Goal: Complete application form: Complete application form

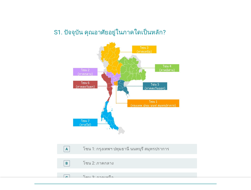
click at [145, 150] on label "โซน 1: กรุงเทพฯ ปทุมธานี นนทบุรี สมุทรปราการ" at bounding box center [126, 149] width 86 height 5
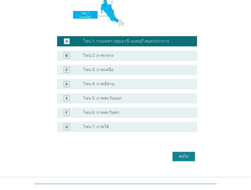
scroll to position [112, 0]
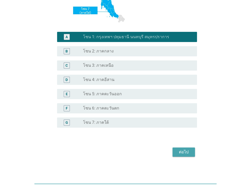
click at [186, 155] on button "ต่อไป" at bounding box center [184, 152] width 22 height 9
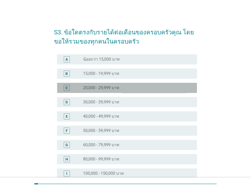
click at [127, 91] on div "radio_button_unchecked 20,000 - 29,999 บาท" at bounding box center [138, 88] width 110 height 6
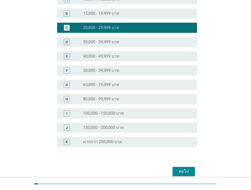
scroll to position [83, 0]
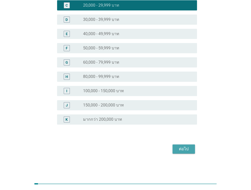
click at [185, 147] on div "ต่อไป" at bounding box center [184, 149] width 14 height 6
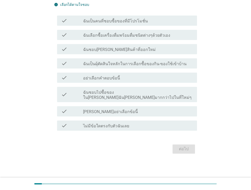
scroll to position [0, 0]
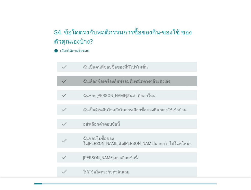
click at [160, 84] on label "ฉันเลือกซื้อเครื่องดื่มพร้อมดื่มชนิดต่างๆด้วยตัวเอง" at bounding box center [126, 81] width 87 height 5
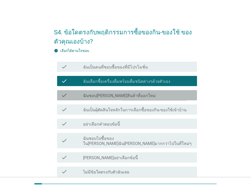
click at [154, 93] on div "check_box_outline_blank ฉันชอบ[PERSON_NAME]สินค้าที่ออกใหม่" at bounding box center [138, 95] width 110 height 6
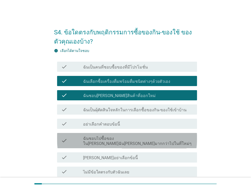
click at [139, 141] on div "check check_box_outline_blank ฉันชอบไปซื้อของใน[PERSON_NAME]ฉัน[PERSON_NAME]มาก…" at bounding box center [127, 140] width 140 height 15
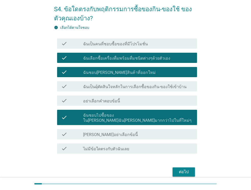
scroll to position [31, 0]
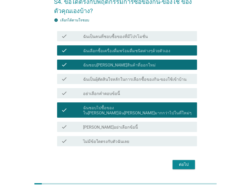
click at [148, 38] on div "check_box_outline_blank ฉันเป็นคนที่ชอบซื้อของที่มีโปรโมชั่น" at bounding box center [138, 36] width 110 height 6
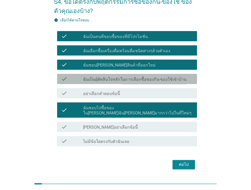
click at [165, 80] on label "ฉันเป็นผุ้ตัดสินใจหลักในการเลือกซื้อของกิน-ของใช้เข้าบ้าน" at bounding box center [135, 79] width 104 height 5
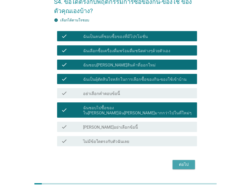
click at [182, 160] on button "ต่อไป" at bounding box center [184, 164] width 22 height 9
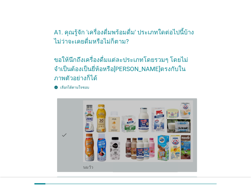
click at [182, 164] on div "check_box_outline_blank [PERSON_NAME]" at bounding box center [138, 167] width 110 height 6
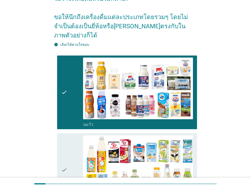
scroll to position [51, 0]
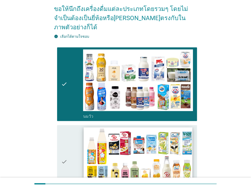
click at [175, 151] on img at bounding box center [138, 158] width 109 height 61
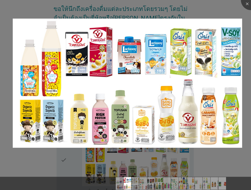
click at [223, 157] on div at bounding box center [125, 95] width 251 height 190
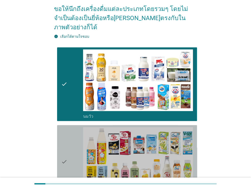
click at [73, 138] on div "check" at bounding box center [72, 162] width 22 height 70
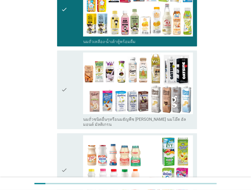
scroll to position [204, 0]
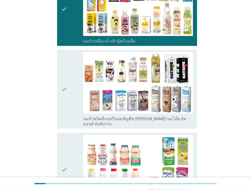
click at [63, 139] on icon "check" at bounding box center [64, 170] width 6 height 70
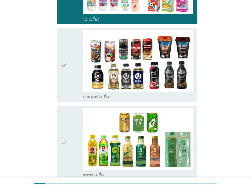
scroll to position [388, 0]
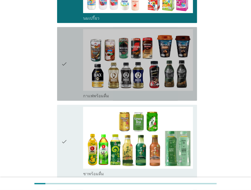
click at [80, 54] on div "check" at bounding box center [72, 64] width 22 height 70
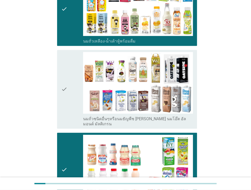
scroll to position [214, 0]
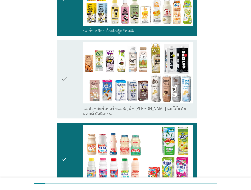
click at [67, 85] on icon "check" at bounding box center [64, 79] width 6 height 75
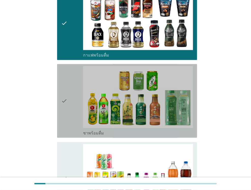
click at [67, 85] on icon "check" at bounding box center [64, 101] width 6 height 70
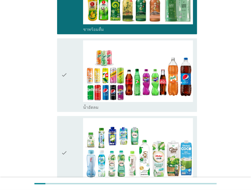
scroll to position [541, 0]
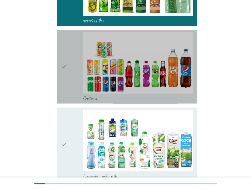
click at [67, 85] on icon "check" at bounding box center [64, 67] width 6 height 70
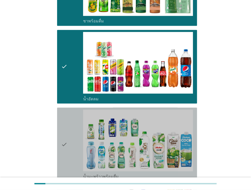
click at [67, 120] on icon "check" at bounding box center [64, 145] width 6 height 70
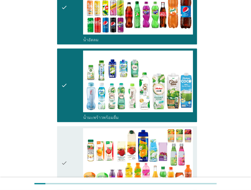
scroll to position [612, 0]
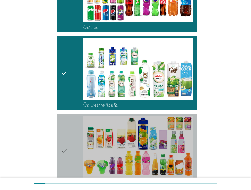
click at [67, 120] on icon "check" at bounding box center [64, 151] width 6 height 70
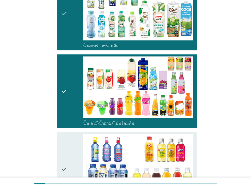
scroll to position [684, 0]
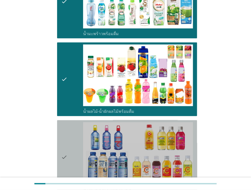
click at [67, 122] on icon "check" at bounding box center [64, 157] width 6 height 70
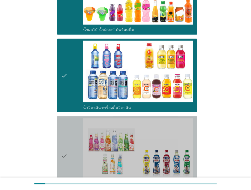
click at [67, 120] on icon "check" at bounding box center [64, 156] width 6 height 75
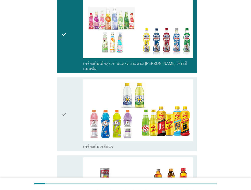
scroll to position [888, 0]
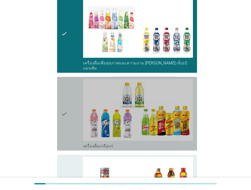
click at [67, 120] on icon "check" at bounding box center [64, 114] width 6 height 70
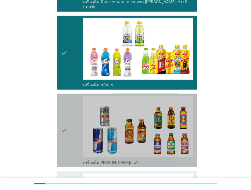
click at [67, 120] on icon "check" at bounding box center [64, 131] width 6 height 70
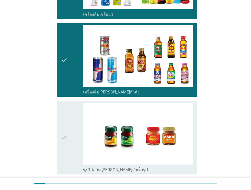
scroll to position [1056, 0]
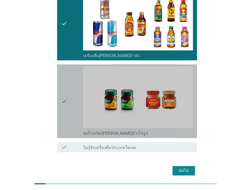
click at [67, 89] on icon "check" at bounding box center [64, 102] width 6 height 70
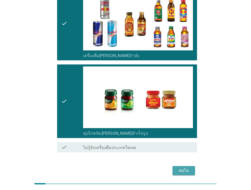
click at [182, 166] on button "ต่อไป" at bounding box center [184, 170] width 22 height 9
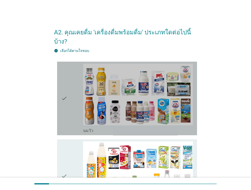
click at [63, 110] on icon "check" at bounding box center [64, 99] width 6 height 70
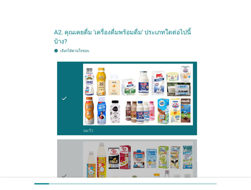
click at [61, 142] on icon "check" at bounding box center [64, 177] width 6 height 70
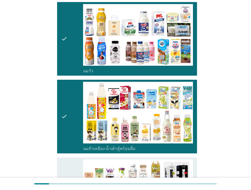
scroll to position [102, 0]
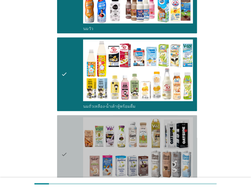
click at [61, 140] on icon "check" at bounding box center [64, 154] width 6 height 75
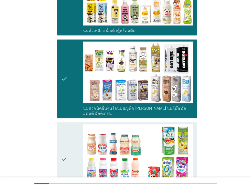
scroll to position [194, 0]
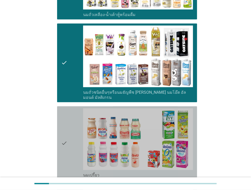
click at [61, 140] on icon "check" at bounding box center [64, 143] width 6 height 70
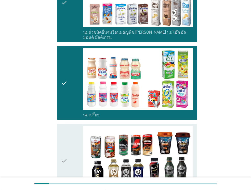
scroll to position [306, 0]
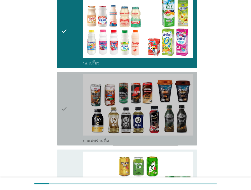
click at [67, 116] on icon "check" at bounding box center [64, 109] width 6 height 70
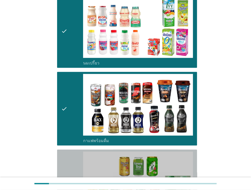
click at [70, 152] on div "check" at bounding box center [72, 187] width 22 height 70
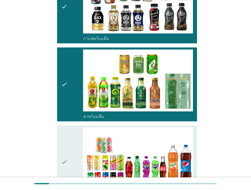
scroll to position [418, 0]
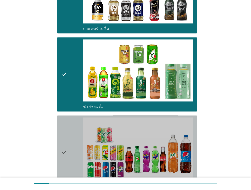
click at [73, 162] on div "check" at bounding box center [72, 153] width 22 height 70
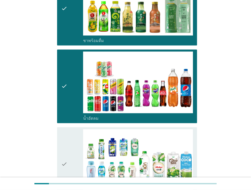
scroll to position [510, 0]
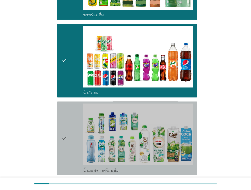
click at [72, 121] on div "check" at bounding box center [72, 139] width 22 height 70
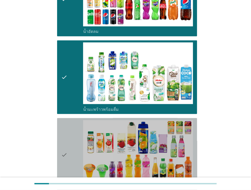
click at [72, 121] on div "check" at bounding box center [72, 155] width 22 height 70
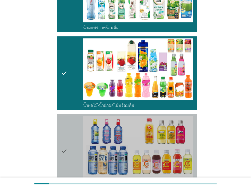
click at [72, 121] on div "check" at bounding box center [72, 151] width 22 height 70
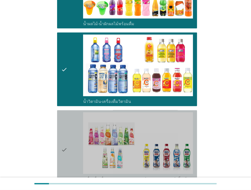
click at [72, 121] on div "check" at bounding box center [72, 150] width 22 height 75
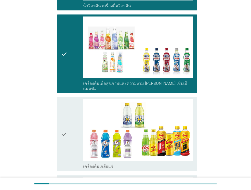
scroll to position [837, 0]
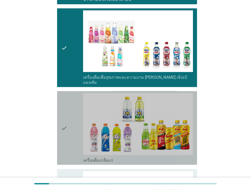
click at [71, 95] on div "check" at bounding box center [72, 128] width 22 height 70
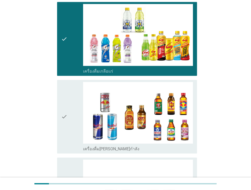
scroll to position [949, 0]
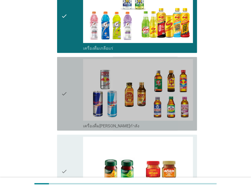
click at [71, 95] on div "check" at bounding box center [72, 94] width 22 height 70
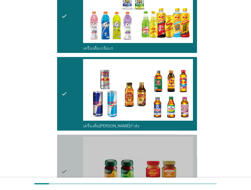
click at [74, 148] on div "check" at bounding box center [72, 172] width 22 height 70
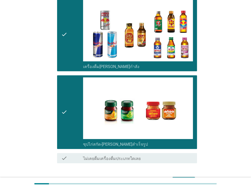
scroll to position [1019, 0]
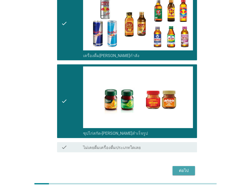
click at [188, 168] on div "ต่อไป" at bounding box center [184, 171] width 14 height 6
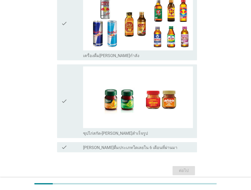
scroll to position [0, 0]
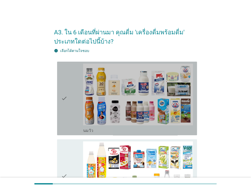
click at [74, 122] on div "check" at bounding box center [72, 99] width 22 height 70
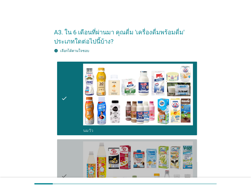
click at [65, 154] on icon "check" at bounding box center [64, 177] width 6 height 70
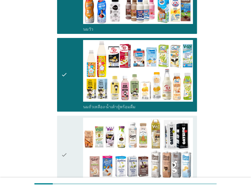
scroll to position [112, 0]
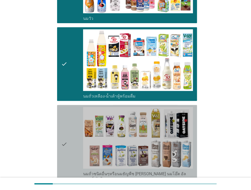
click at [73, 128] on div "check" at bounding box center [72, 144] width 22 height 75
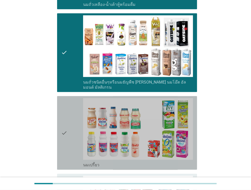
click at [73, 128] on div "check" at bounding box center [72, 133] width 22 height 70
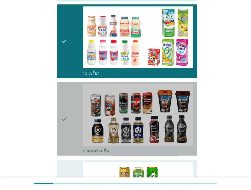
click at [73, 128] on div "check" at bounding box center [72, 119] width 22 height 70
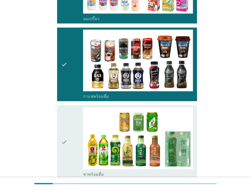
scroll to position [388, 0]
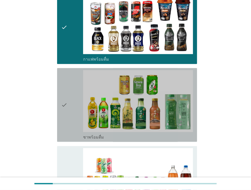
click at [70, 89] on div "check" at bounding box center [72, 105] width 22 height 70
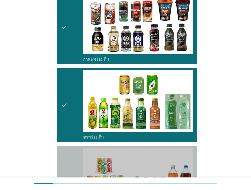
click at [70, 150] on div "check" at bounding box center [72, 183] width 22 height 70
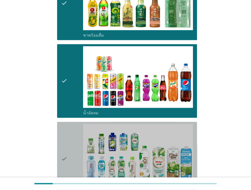
click at [70, 150] on div "check" at bounding box center [72, 159] width 22 height 70
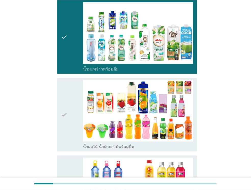
scroll to position [612, 0]
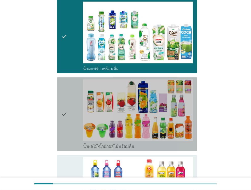
click at [80, 107] on div "check" at bounding box center [72, 114] width 22 height 70
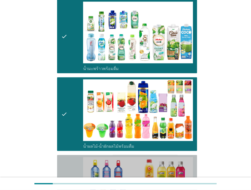
click at [70, 161] on div "check" at bounding box center [72, 192] width 22 height 70
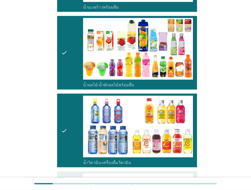
scroll to position [684, 0]
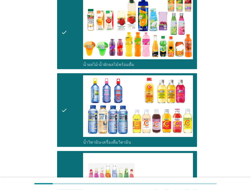
scroll to position [704, 0]
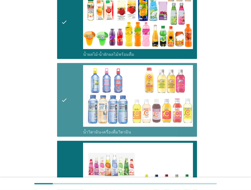
click at [80, 74] on div "check" at bounding box center [72, 100] width 22 height 70
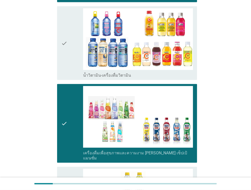
scroll to position [765, 0]
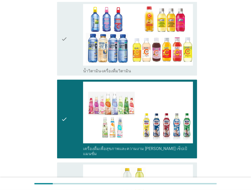
click at [79, 41] on div "check" at bounding box center [72, 39] width 22 height 70
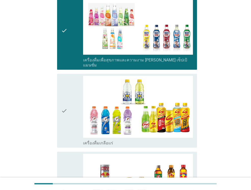
scroll to position [857, 0]
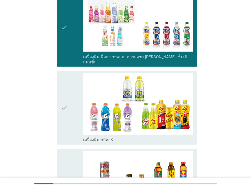
click at [66, 23] on icon "check" at bounding box center [64, 27] width 6 height 75
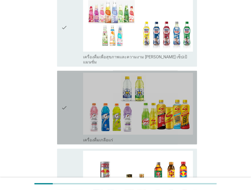
click at [67, 104] on icon "check" at bounding box center [64, 108] width 6 height 70
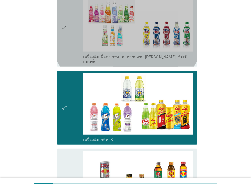
click at [78, 38] on div "check" at bounding box center [72, 27] width 22 height 75
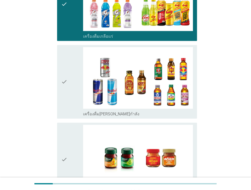
scroll to position [980, 0]
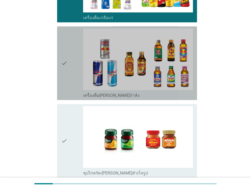
click at [76, 41] on div "check" at bounding box center [72, 64] width 22 height 70
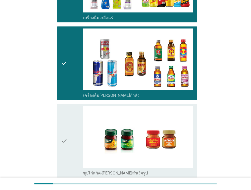
click at [64, 107] on icon "check" at bounding box center [64, 141] width 6 height 70
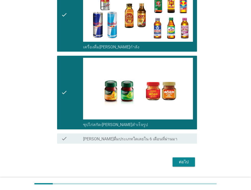
scroll to position [1029, 0]
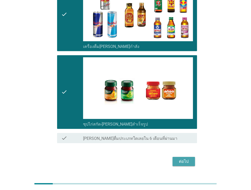
click at [179, 159] on div "ต่อไป" at bounding box center [184, 162] width 14 height 6
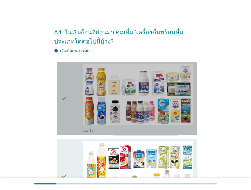
click at [65, 116] on icon "check" at bounding box center [64, 99] width 6 height 70
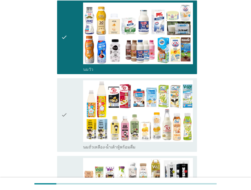
click at [65, 116] on icon "check" at bounding box center [64, 115] width 6 height 70
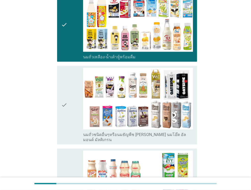
scroll to position [153, 0]
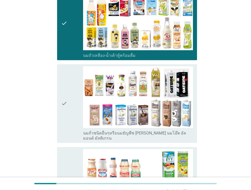
click at [66, 118] on icon "check" at bounding box center [64, 103] width 6 height 75
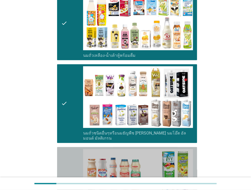
click at [64, 155] on icon "check" at bounding box center [64, 184] width 6 height 70
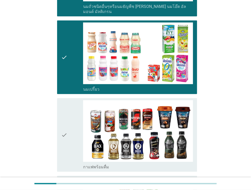
scroll to position [286, 0]
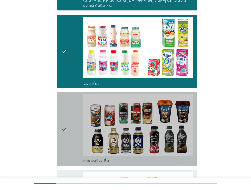
click at [73, 145] on div "check" at bounding box center [72, 129] width 22 height 70
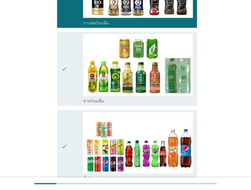
scroll to position [429, 0]
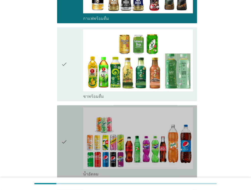
click at [73, 145] on div "check" at bounding box center [72, 142] width 22 height 70
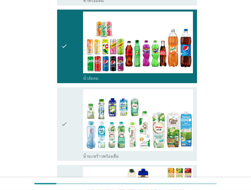
scroll to position [531, 0]
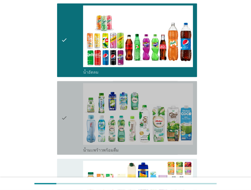
click at [73, 145] on div "check" at bounding box center [72, 118] width 22 height 70
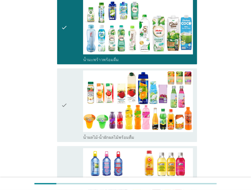
scroll to position [623, 0]
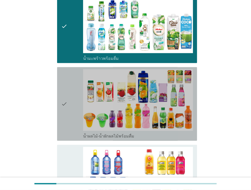
click at [71, 115] on div "check" at bounding box center [72, 104] width 22 height 70
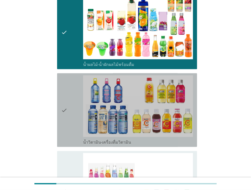
click at [71, 115] on div "check" at bounding box center [72, 111] width 22 height 70
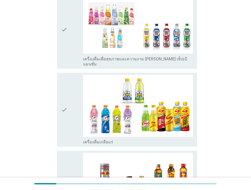
scroll to position [857, 0]
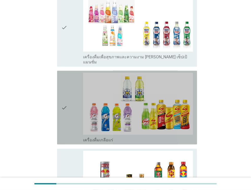
click at [78, 98] on div "check" at bounding box center [72, 108] width 22 height 70
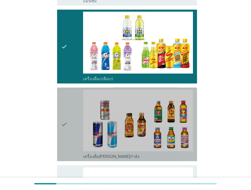
click at [78, 98] on div "check" at bounding box center [72, 125] width 22 height 70
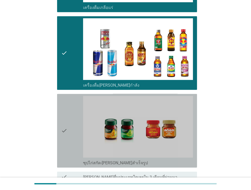
click at [78, 98] on div "check" at bounding box center [72, 131] width 22 height 70
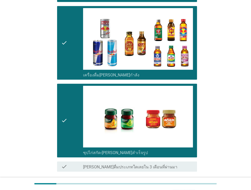
scroll to position [1029, 0]
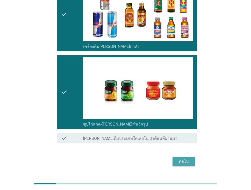
click at [186, 159] on div "ต่อไป" at bounding box center [184, 162] width 14 height 6
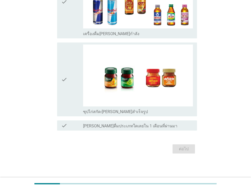
scroll to position [0, 0]
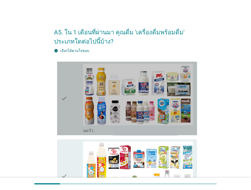
click at [74, 100] on div "check" at bounding box center [72, 99] width 22 height 70
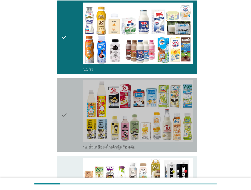
click at [74, 100] on div "check" at bounding box center [72, 115] width 22 height 70
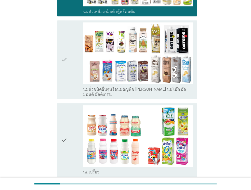
scroll to position [204, 0]
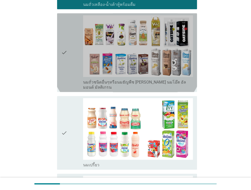
click at [78, 39] on div "check" at bounding box center [72, 52] width 22 height 75
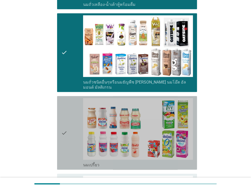
click at [66, 125] on icon "check" at bounding box center [64, 133] width 6 height 70
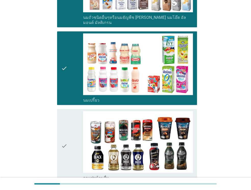
scroll to position [286, 0]
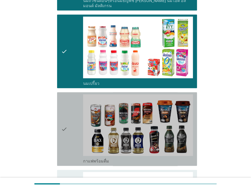
click at [66, 125] on icon "check" at bounding box center [64, 129] width 6 height 70
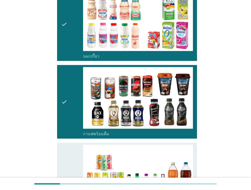
scroll to position [378, 0]
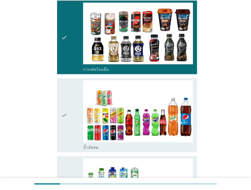
click at [66, 125] on icon "check" at bounding box center [64, 115] width 6 height 70
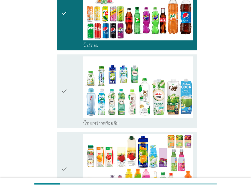
scroll to position [490, 0]
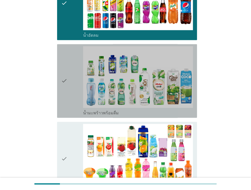
click at [67, 83] on icon "check" at bounding box center [64, 81] width 6 height 70
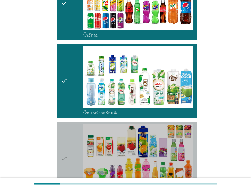
click at [67, 140] on icon "check" at bounding box center [64, 159] width 6 height 70
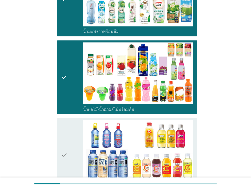
scroll to position [582, 0]
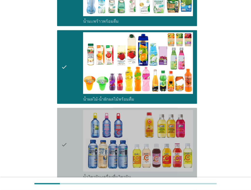
click at [68, 133] on div "check" at bounding box center [72, 145] width 22 height 70
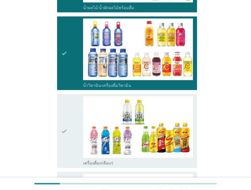
scroll to position [674, 0]
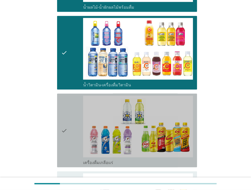
click at [68, 133] on div "check" at bounding box center [72, 131] width 22 height 70
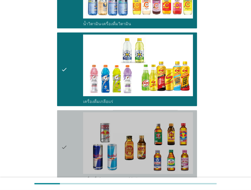
click at [68, 133] on div "check" at bounding box center [72, 148] width 22 height 70
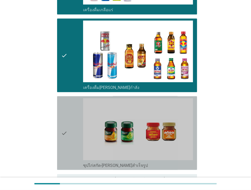
click at [68, 133] on div "check" at bounding box center [72, 133] width 22 height 70
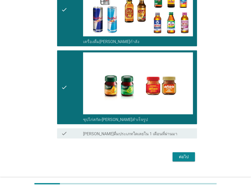
scroll to position [873, 0]
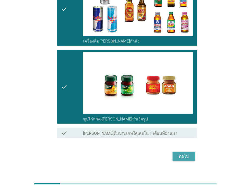
click at [181, 154] on div "ต่อไป" at bounding box center [184, 157] width 14 height 6
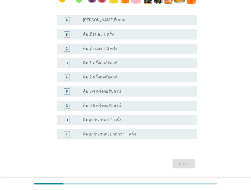
scroll to position [153, 0]
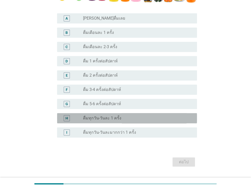
click at [114, 116] on label "ดื่มทุกวัน-วันละ 1 ครั้ง" at bounding box center [102, 118] width 38 height 5
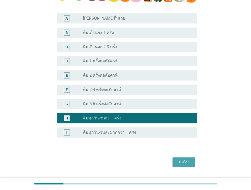
click at [183, 160] on div "ต่อไป" at bounding box center [184, 162] width 14 height 6
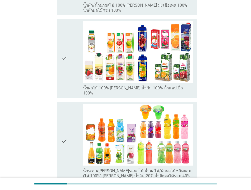
scroll to position [0, 0]
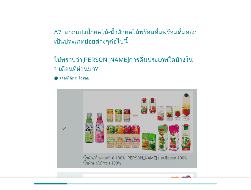
click at [67, 141] on icon "check" at bounding box center [64, 128] width 6 height 75
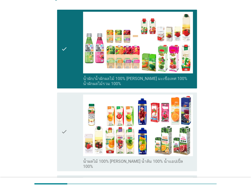
scroll to position [112, 0]
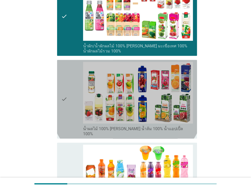
click at [73, 87] on div "check" at bounding box center [72, 99] width 22 height 75
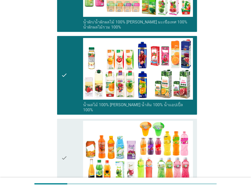
scroll to position [143, 0]
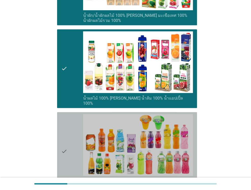
click at [79, 132] on div "check" at bounding box center [72, 151] width 22 height 75
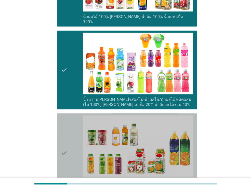
click at [79, 132] on div "check" at bounding box center [72, 153] width 22 height 75
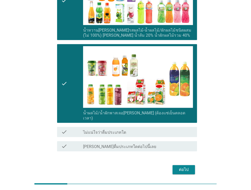
scroll to position [294, 0]
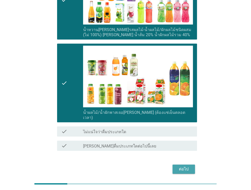
click at [186, 166] on div "ต่อไป" at bounding box center [184, 169] width 14 height 6
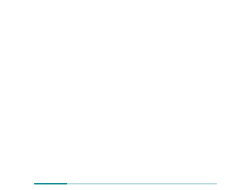
scroll to position [0, 0]
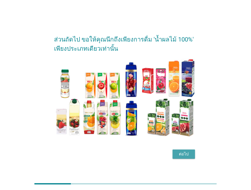
click at [182, 157] on button "ต่อไป" at bounding box center [184, 154] width 22 height 9
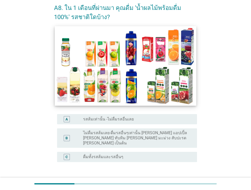
scroll to position [31, 0]
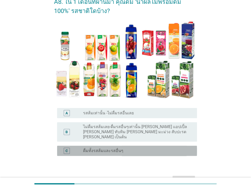
click at [114, 151] on div "C radio_button_unchecked ดื่มทั้งรสส้มและรสอื่นๆ" at bounding box center [127, 151] width 140 height 10
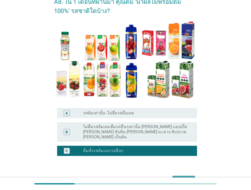
click at [184, 178] on div "ต่อไป" at bounding box center [184, 181] width 14 height 6
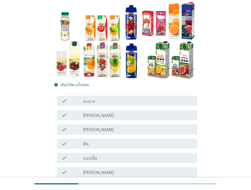
scroll to position [51, 0]
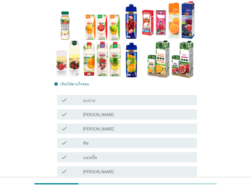
click at [117, 113] on div "check_box_outline_blank [PERSON_NAME]" at bounding box center [138, 114] width 110 height 6
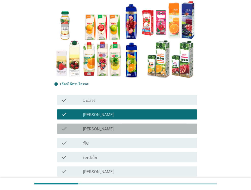
click at [109, 130] on div "check_box_outline_blank [PERSON_NAME]" at bounding box center [138, 129] width 110 height 6
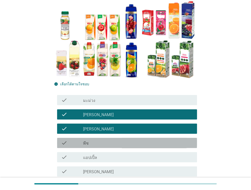
click at [98, 141] on div "check_box_outline_blank พีช" at bounding box center [138, 143] width 110 height 6
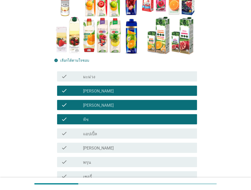
scroll to position [82, 0]
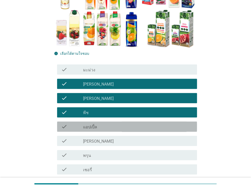
click at [97, 123] on div "check check_box_outline_blank แอปเปิ้ล" at bounding box center [127, 127] width 140 height 10
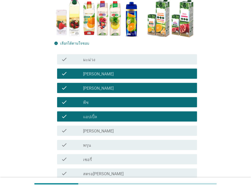
scroll to position [102, 0]
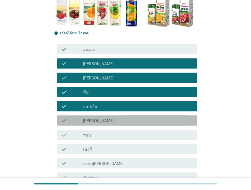
click at [97, 123] on div "check_box_outline_blank [PERSON_NAME]" at bounding box center [138, 121] width 110 height 6
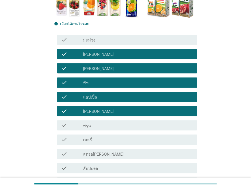
scroll to position [112, 0]
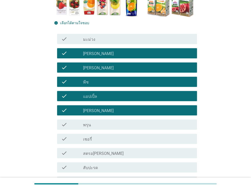
click at [98, 124] on div "check_box_outline_blank พรุน" at bounding box center [138, 125] width 110 height 6
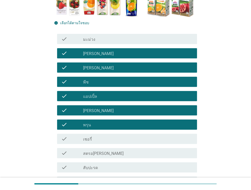
click at [95, 139] on div "check_box_outline_blank เชอรี่" at bounding box center [138, 139] width 110 height 6
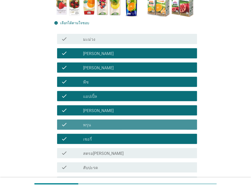
click at [94, 124] on div "check_box_outline_blank พรุน" at bounding box center [138, 125] width 110 height 6
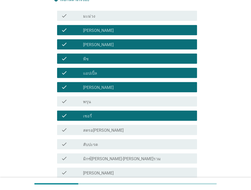
scroll to position [143, 0]
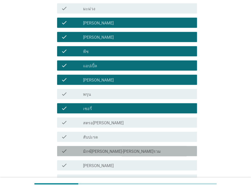
click at [96, 151] on label "มิกซ์[PERSON_NAME]-[PERSON_NAME]รวม" at bounding box center [122, 151] width 78 height 5
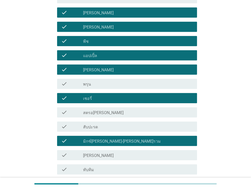
scroll to position [163, 0]
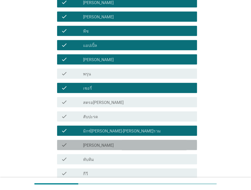
click at [93, 145] on div "check_box_outline_blank [PERSON_NAME]" at bounding box center [138, 145] width 110 height 6
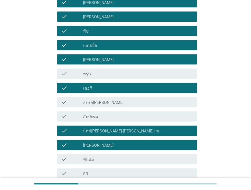
click at [87, 155] on div "check check_box_outline_blank ทับทิม" at bounding box center [127, 159] width 140 height 10
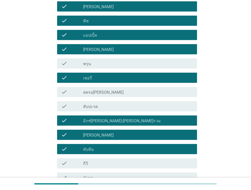
scroll to position [184, 0]
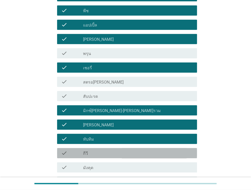
click at [87, 155] on label "กีวี" at bounding box center [85, 153] width 5 height 5
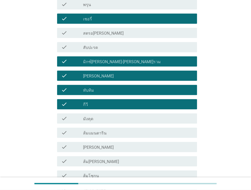
scroll to position [235, 0]
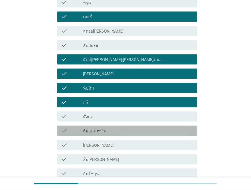
click at [107, 132] on div "check_box_outline_blank ส้มแมนดาริน" at bounding box center [138, 131] width 110 height 6
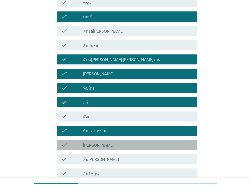
click at [97, 145] on label "[PERSON_NAME]" at bounding box center [98, 145] width 31 height 5
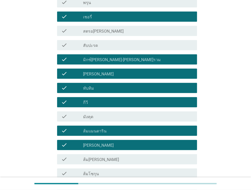
click at [93, 158] on label "ส้ม[PERSON_NAME]" at bounding box center [101, 159] width 36 height 5
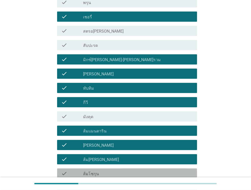
click at [91, 173] on label "ส้มโชกุน" at bounding box center [91, 174] width 16 height 5
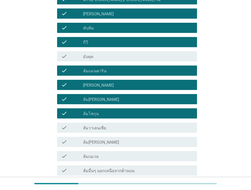
scroll to position [337, 0]
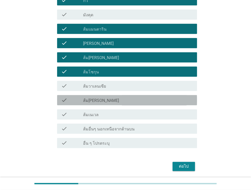
click at [102, 103] on div "check check_box_outline_blank ส้ม[PERSON_NAME]" at bounding box center [127, 100] width 140 height 10
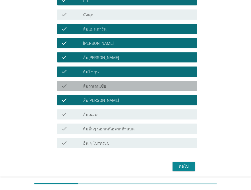
click at [101, 87] on label "ส้มวาเลนเซีย" at bounding box center [94, 86] width 23 height 5
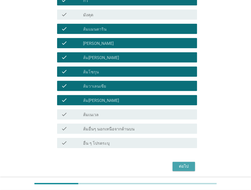
click at [189, 170] on button "ต่อไป" at bounding box center [184, 166] width 22 height 9
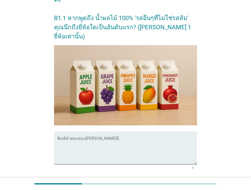
scroll to position [102, 0]
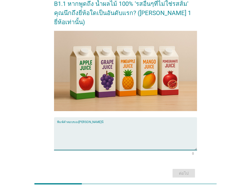
click at [138, 123] on textarea "พิมพ์คำตอบของคุณ ที่นี่" at bounding box center [127, 136] width 140 height 27
click at [190, 117] on div "พิมพ์คำตอบของ[PERSON_NAME]นี่" at bounding box center [127, 133] width 140 height 33
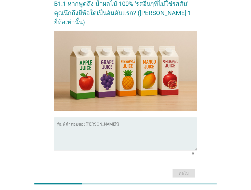
click at [210, 106] on div "[PERSON_NAME]ด้วย คุณผ่านการคัดเลือกให้เข้าร่วมการวิจัยนี้!! ในส่วนถัดไป ขอให้ค…" at bounding box center [125, 50] width 227 height 267
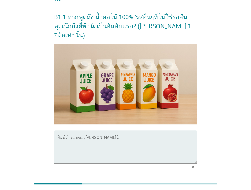
scroll to position [88, 0]
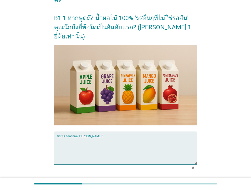
click at [171, 138] on textarea "พิมพ์คำตอบของคุณ ที่นี่" at bounding box center [127, 151] width 140 height 27
type textarea "tipco"
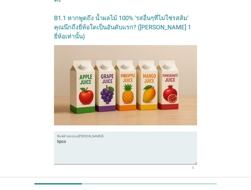
click at [190, 185] on div "ต่อไป" at bounding box center [184, 188] width 14 height 6
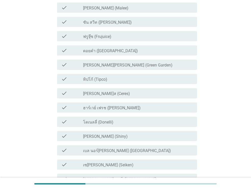
scroll to position [0, 0]
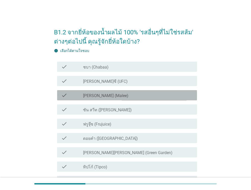
click at [109, 96] on div "check_box_outline_blank [PERSON_NAME] (Malee)" at bounding box center [138, 95] width 110 height 6
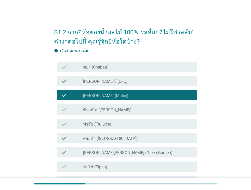
click at [107, 81] on div "check_box_outline_blank [PERSON_NAME]ซี (UFC)" at bounding box center [138, 81] width 110 height 6
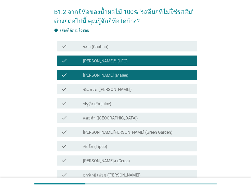
scroll to position [31, 0]
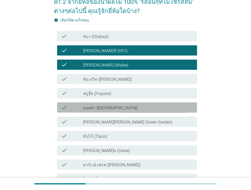
click at [104, 113] on div "check check_box_outline_blank ดอยคำ (Doi-Khham)" at bounding box center [127, 108] width 140 height 10
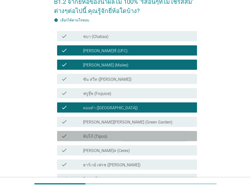
click at [101, 136] on label "ทิปโก้ (Tipco)" at bounding box center [95, 136] width 24 height 5
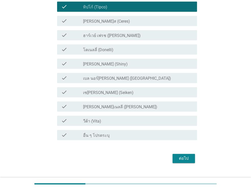
scroll to position [169, 0]
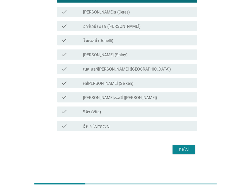
click at [186, 151] on div "ต่อไป" at bounding box center [184, 149] width 14 height 6
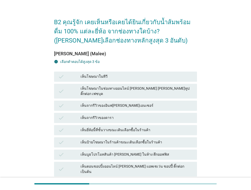
scroll to position [31, 0]
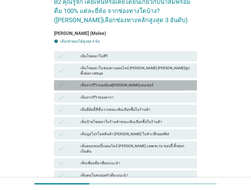
click at [123, 82] on div "เห็นจากรีวิวของอินฟ[PERSON_NAME]เอนเซอร์" at bounding box center [137, 85] width 113 height 6
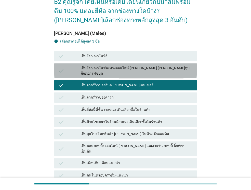
click at [117, 67] on div "เห็นโฆษณาในช่องทางออนไลน์ [PERSON_NAME] [PERSON_NAME]ทูป ติ๊กต่อก เฟซบุค" at bounding box center [137, 71] width 113 height 11
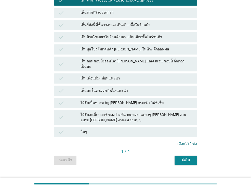
scroll to position [116, 0]
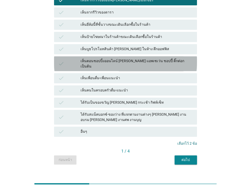
click at [134, 56] on div "check เห็นตอนชอปปิ้งออนไลน์ [PERSON_NAME] แอพเซเว่น ชอปปี้ ติ๊กต่อก เป็นต้น" at bounding box center [125, 63] width 143 height 15
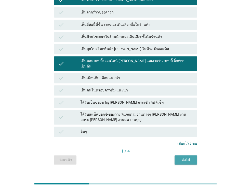
click at [184, 156] on button "ต่อไป" at bounding box center [186, 160] width 22 height 9
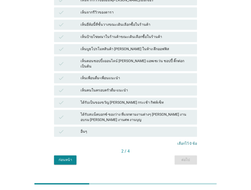
scroll to position [0, 0]
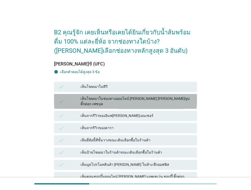
click at [135, 98] on div "เห็นโฆษณาในช่องทางออนไลน์ [PERSON_NAME] [PERSON_NAME]ทูป ติ๊กต่อก เฟซบุค" at bounding box center [137, 101] width 113 height 11
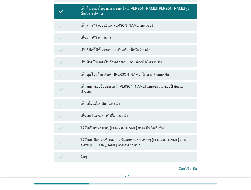
scroll to position [92, 0]
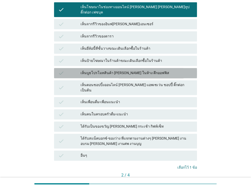
click at [133, 71] on div "เห็นบูธโปรโมทสินค้า [PERSON_NAME] ในห้าง ตึกออฟฟิส" at bounding box center [137, 73] width 113 height 6
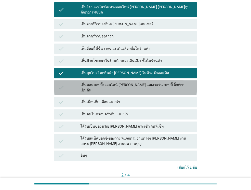
click at [129, 84] on div "เห็นตอนชอปปิ้งออนไลน์ [PERSON_NAME] แอพเซเว่น ชอปปี้ ติ๊กต่อก เป็นต้น" at bounding box center [137, 87] width 113 height 11
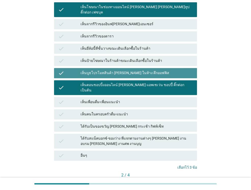
click at [131, 70] on div "เห็นบูธโปรโมทสินค้า [PERSON_NAME] ในห้าง ตึกออฟฟิส" at bounding box center [137, 73] width 113 height 6
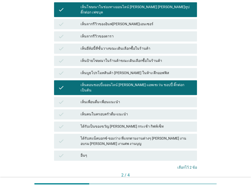
click at [181, 180] on button "ต่อไป" at bounding box center [186, 184] width 22 height 9
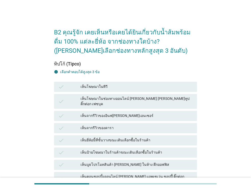
click at [133, 103] on div "check เห็นโฆษณาในช่องทางออนไลน์ [PERSON_NAME] [PERSON_NAME]ทูป ติ๊กต่อก เฟซบุค" at bounding box center [125, 101] width 143 height 15
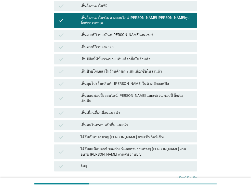
scroll to position [82, 0]
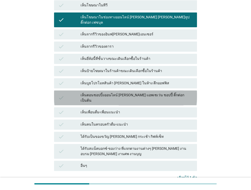
click at [139, 91] on div "check เห็นตอนชอปปิ้งออนไลน์ [PERSON_NAME] แอพเซเว่น ชอปปี้ ติ๊กต่อก เป็นต้น" at bounding box center [125, 98] width 143 height 15
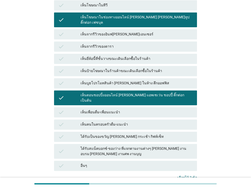
click at [136, 41] on div "check เห็นจากรีวิวของดารา" at bounding box center [125, 47] width 145 height 12
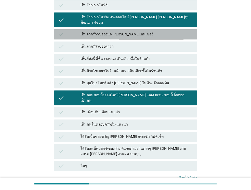
click at [133, 31] on div "เห็นจากรีวิวของอินฟ[PERSON_NAME]เอนเซอร์" at bounding box center [137, 34] width 113 height 6
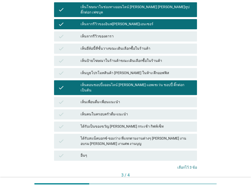
scroll to position [102, 0]
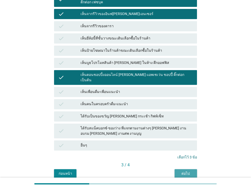
click at [187, 171] on div "ต่อไป" at bounding box center [186, 173] width 14 height 5
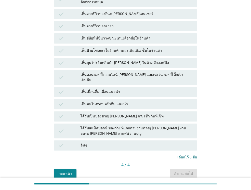
scroll to position [0, 0]
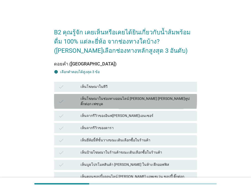
click at [137, 101] on div "เห็นโฆษณาในช่องทางออนไลน์ [PERSON_NAME] [PERSON_NAME]ทูป ติ๊กต่อก เฟซบุค" at bounding box center [137, 101] width 113 height 11
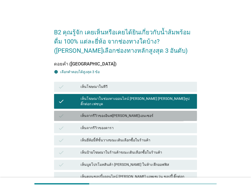
click at [126, 113] on div "เห็นจากรีวิวของอินฟ[PERSON_NAME]เอนเซอร์" at bounding box center [137, 116] width 113 height 6
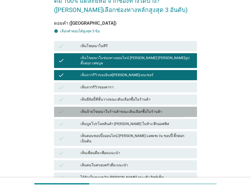
click at [126, 110] on div "เห็นป้ายโฆษณาในร้านค้าขณะเดินเลือกซื้อในร้านค้า" at bounding box center [137, 112] width 113 height 6
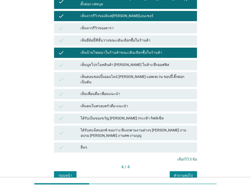
scroll to position [116, 0]
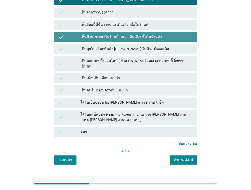
click at [133, 34] on div "เห็นป้ายโฆษณาในร้านค้าขณะเดินเลือกซื้อในร้านค้า" at bounding box center [137, 37] width 113 height 6
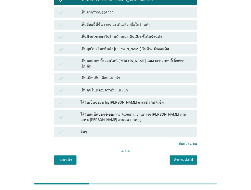
click at [124, 58] on div "เห็นตอนชอปปิ้งออนไลน์ [PERSON_NAME] แอพเซเว่น ชอปปี้ ติ๊กต่อก เป็นต้น" at bounding box center [137, 63] width 113 height 11
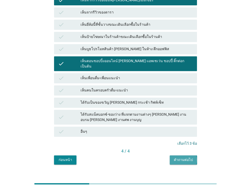
click at [185, 157] on div "คำถามต่อไป" at bounding box center [183, 159] width 19 height 5
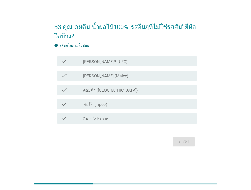
scroll to position [0, 0]
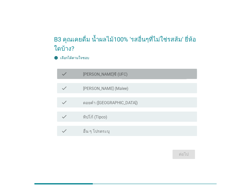
click at [132, 75] on div "check_box_outline_blank [PERSON_NAME]ซี (UFC)" at bounding box center [138, 74] width 110 height 6
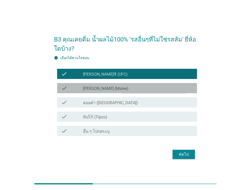
click at [123, 85] on div "check_box_outline_blank [PERSON_NAME] (Malee)" at bounding box center [138, 88] width 110 height 6
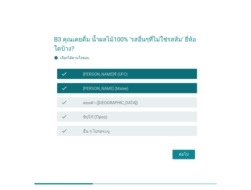
click at [109, 108] on div "check check_box_outline_blank ดอยคำ (Doi-Khham)" at bounding box center [125, 102] width 143 height 14
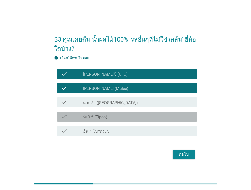
click at [103, 116] on label "ทิปโก้ (Tipco)" at bounding box center [95, 117] width 24 height 5
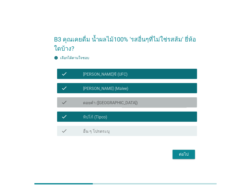
click at [105, 101] on label "ดอยคำ ([GEOGRAPHIC_DATA])" at bounding box center [110, 103] width 55 height 5
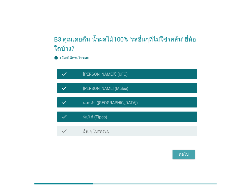
click at [175, 157] on button "ต่อไป" at bounding box center [184, 154] width 22 height 9
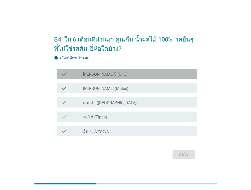
click at [163, 73] on div "check_box_outline_blank [PERSON_NAME]ซี (UFC)" at bounding box center [138, 74] width 110 height 6
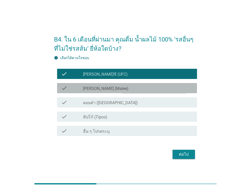
click at [146, 89] on div "check_box_outline_blank [PERSON_NAME] (Malee)" at bounding box center [138, 88] width 110 height 6
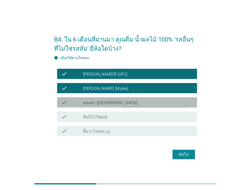
click at [132, 106] on div "check check_box ดอยคำ ([GEOGRAPHIC_DATA])" at bounding box center [127, 102] width 140 height 10
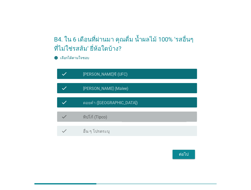
click at [126, 113] on div "check check_box ทิปโก้ (Tipco)" at bounding box center [127, 117] width 140 height 10
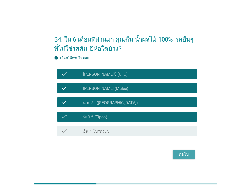
click at [179, 152] on div "ต่อไป" at bounding box center [184, 155] width 14 height 6
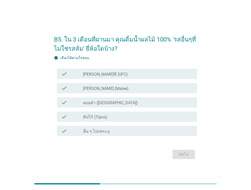
click at [134, 72] on div "check_box_outline_blank [PERSON_NAME]ซี (UFC)" at bounding box center [138, 74] width 110 height 6
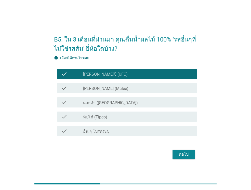
click at [121, 89] on div "check_box_outline_blank [PERSON_NAME] (Malee)" at bounding box center [138, 88] width 110 height 6
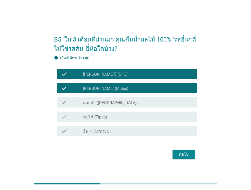
click at [113, 102] on label "ดอยคำ ([GEOGRAPHIC_DATA])" at bounding box center [110, 103] width 55 height 5
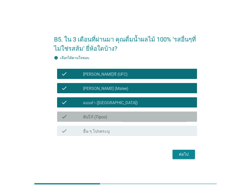
click at [110, 113] on div "check check_box ทิปโก้ (Tipco)" at bounding box center [127, 117] width 140 height 10
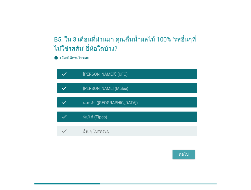
click at [180, 154] on div "ต่อไป" at bounding box center [184, 155] width 14 height 6
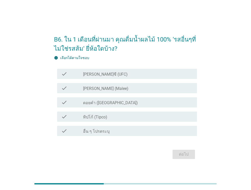
click at [168, 73] on div "check_box_outline_blank [PERSON_NAME]ซี (UFC)" at bounding box center [138, 74] width 110 height 6
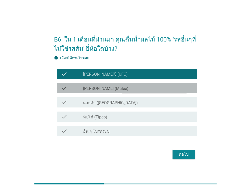
click at [153, 87] on div "check_box_outline_blank [PERSON_NAME] (Malee)" at bounding box center [138, 88] width 110 height 6
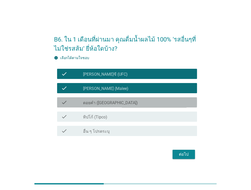
click at [142, 107] on div "check check_box_outline_blank ดอยคำ (Doi-Khham)" at bounding box center [127, 102] width 140 height 10
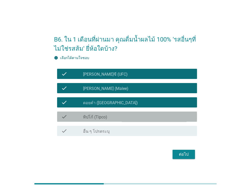
click at [132, 118] on div "check_box ทิปโก้ (Tipco)" at bounding box center [138, 117] width 110 height 6
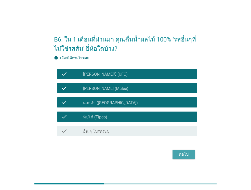
click at [184, 152] on div "ต่อไป" at bounding box center [184, 155] width 14 height 6
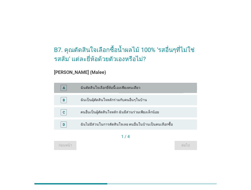
click at [168, 87] on div "ฉันตัดสินใจเลือกยี่ห้อนี้เองเพียงคนเดียว" at bounding box center [137, 88] width 113 height 6
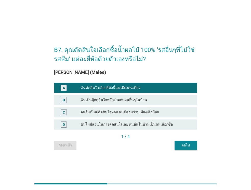
click at [185, 144] on div "ต่อไป" at bounding box center [186, 145] width 14 height 5
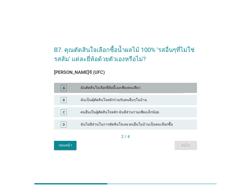
click at [166, 90] on div "ฉันตัดสินใจเลือกยี่ห้อนี้เองเพียงคนเดียว" at bounding box center [137, 88] width 113 height 6
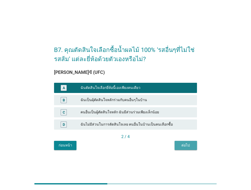
click at [180, 145] on div "ต่อไป" at bounding box center [186, 145] width 14 height 5
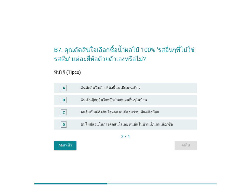
click at [161, 94] on div "B ฉันเป็นผุ้ตัดสินใจหลักร่วมกับคนอื่นๆในบ้าน" at bounding box center [125, 100] width 145 height 12
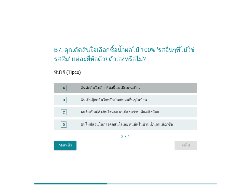
click at [155, 86] on div "ฉันตัดสินใจเลือกยี่ห้อนี้เองเพียงคนเดียว" at bounding box center [137, 88] width 113 height 6
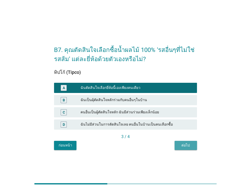
click at [186, 144] on div "ต่อไป" at bounding box center [186, 145] width 14 height 5
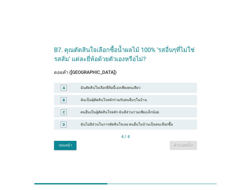
click at [182, 82] on div "A ฉันตัดสินใจเลือกยี่ห้อนี้เองเพียงคนเดียว" at bounding box center [125, 88] width 145 height 12
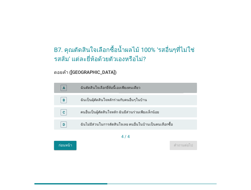
click at [174, 89] on div "ฉันตัดสินใจเลือกยี่ห้อนี้เองเพียงคนเดียว" at bounding box center [137, 88] width 113 height 6
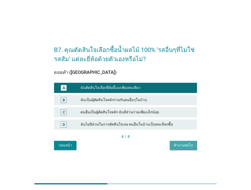
click at [186, 142] on button "คำถามต่อไป" at bounding box center [183, 145] width 27 height 9
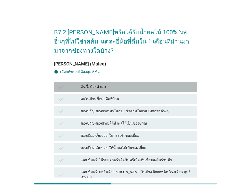
click at [116, 85] on div "ฉันซื้อด้วยตัวเอง" at bounding box center [137, 87] width 113 height 6
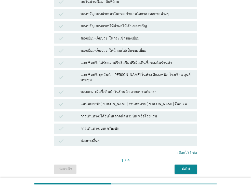
scroll to position [111, 0]
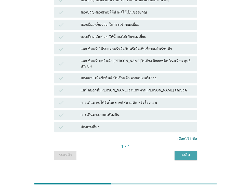
click at [183, 153] on div "ต่อไป" at bounding box center [186, 155] width 14 height 5
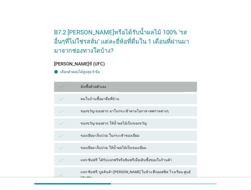
click at [155, 90] on div "check ฉันซื้อด้วยตัวเอง" at bounding box center [125, 87] width 143 height 10
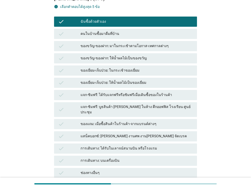
scroll to position [111, 0]
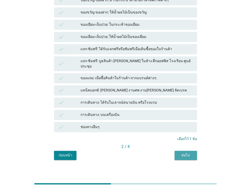
click at [185, 154] on button "ต่อไป" at bounding box center [186, 155] width 22 height 9
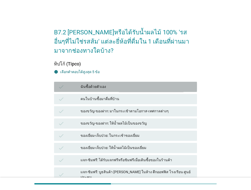
click at [134, 91] on div "check ฉันซื้อด้วยตัวเอง" at bounding box center [125, 87] width 143 height 10
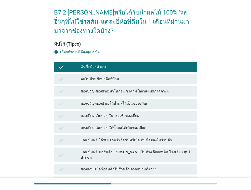
scroll to position [20, 0]
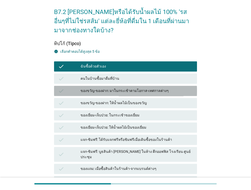
click at [134, 91] on div "ของขวัญ-ของฝาก: มาในกระเช้าตามโอกาส-เทศกาลต่างๆ" at bounding box center [137, 91] width 113 height 6
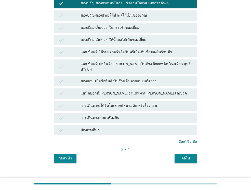
scroll to position [111, 0]
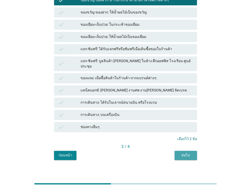
click at [181, 151] on button "ต่อไป" at bounding box center [186, 155] width 22 height 9
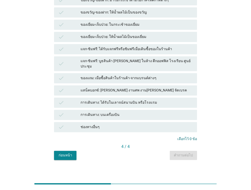
scroll to position [0, 0]
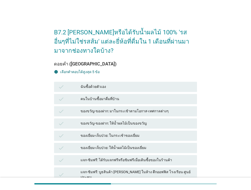
drag, startPoint x: 121, startPoint y: 81, endPoint x: 111, endPoint y: 88, distance: 11.4
click at [111, 88] on div "check ฉันซื้อด้วยตัวเอง" at bounding box center [125, 87] width 145 height 12
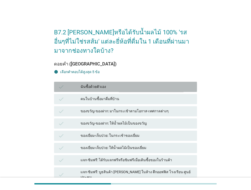
click at [111, 88] on div "ฉันซื้อด้วยตัวเอง" at bounding box center [137, 87] width 113 height 6
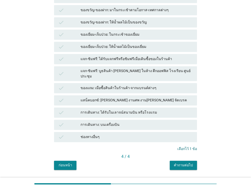
scroll to position [111, 0]
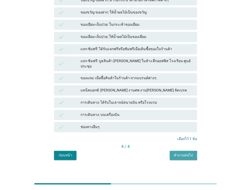
click at [185, 153] on div "คำถามต่อไป" at bounding box center [183, 155] width 19 height 5
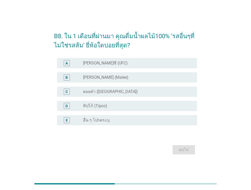
scroll to position [10, 0]
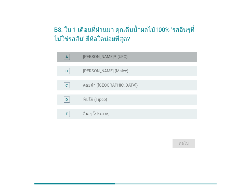
click at [117, 56] on div "radio_button_unchecked [PERSON_NAME]ซี (UFC)" at bounding box center [136, 56] width 106 height 5
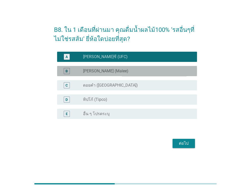
click at [111, 72] on div "radio_button_unchecked [PERSON_NAME] (Malee)" at bounding box center [136, 71] width 106 height 5
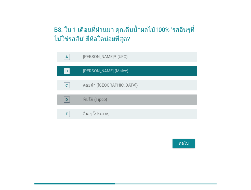
click at [109, 101] on div "radio_button_unchecked ทิปโก้ (Tipco)" at bounding box center [136, 99] width 106 height 5
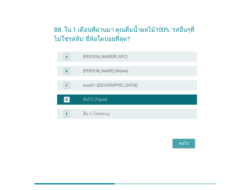
click at [182, 141] on div "ต่อไป" at bounding box center [184, 144] width 14 height 6
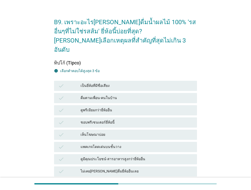
scroll to position [0, 0]
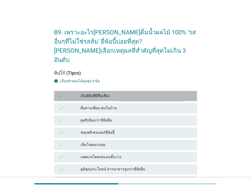
click at [121, 93] on div "เป็นยี่ห้อที่มีชื่อเสียง" at bounding box center [137, 96] width 113 height 6
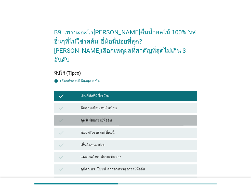
click at [115, 116] on div "check ดูพรีเมียมกว่ายี่ห้ออื่น" at bounding box center [125, 121] width 143 height 10
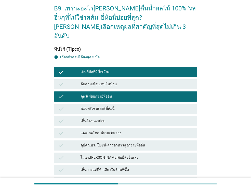
scroll to position [31, 0]
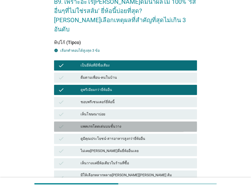
click at [111, 124] on div "แพคเกจโดดเด่นบนชั้นวาง" at bounding box center [137, 127] width 113 height 6
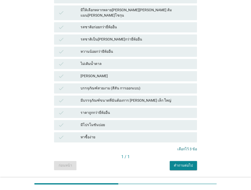
scroll to position [197, 0]
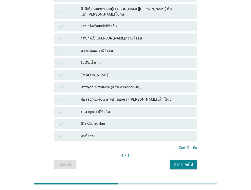
click at [179, 160] on button "คำถามต่อไป" at bounding box center [183, 164] width 27 height 9
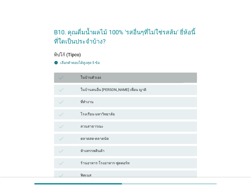
click at [132, 77] on div "ในบ้านตัวเอง" at bounding box center [137, 78] width 113 height 6
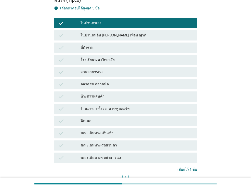
scroll to position [71, 0]
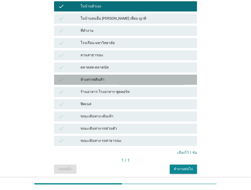
click at [117, 77] on div "ห้างสรรพสินค้า" at bounding box center [137, 80] width 113 height 6
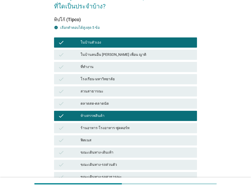
scroll to position [90, 0]
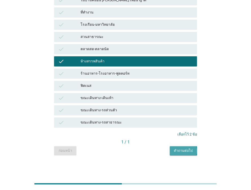
click at [172, 151] on button "คำถามต่อไป" at bounding box center [183, 150] width 27 height 9
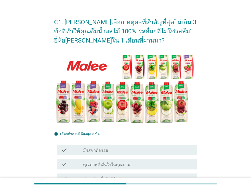
scroll to position [41, 0]
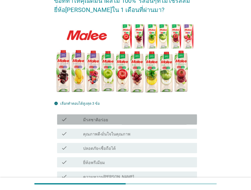
click at [162, 120] on div "check_box_outline_blank มีรสชาติอร่อย" at bounding box center [138, 120] width 110 height 6
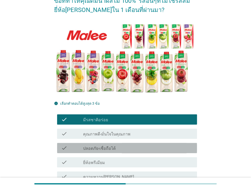
click at [134, 153] on div "check check_box_outline_blank ปลอดภัย-เชื่อถือได้" at bounding box center [127, 148] width 140 height 10
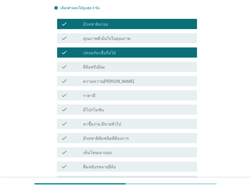
scroll to position [143, 0]
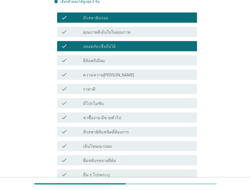
click at [114, 75] on div "check_box_outline_blank ความหวาน[PERSON_NAME]" at bounding box center [138, 75] width 110 height 6
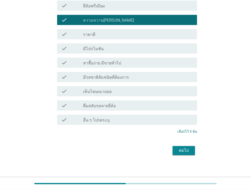
scroll to position [199, 0]
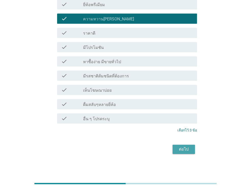
click at [175, 147] on button "ต่อไป" at bounding box center [184, 149] width 22 height 9
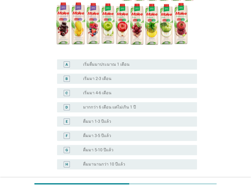
scroll to position [92, 0]
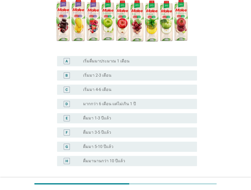
click at [123, 111] on div "E radio_button_unchecked ดื่มมา 1-3 ปีแล้ว" at bounding box center [125, 118] width 143 height 14
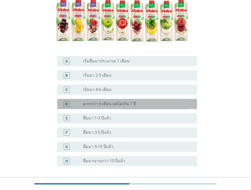
click at [120, 100] on div "D radio_button_unchecked มากกว่า 6 เดือน แต่ไม่เกิน 1 ปี" at bounding box center [127, 104] width 140 height 10
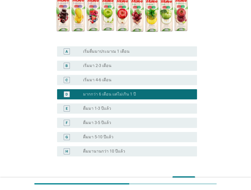
scroll to position [102, 0]
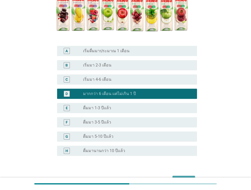
click at [180, 178] on div "ต่อไป" at bounding box center [184, 181] width 14 height 6
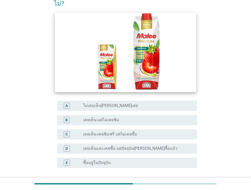
scroll to position [81, 0]
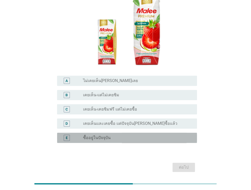
click at [130, 135] on div "radio_button_unchecked ซื้ออยู่ในปัจจุบัน" at bounding box center [136, 137] width 106 height 5
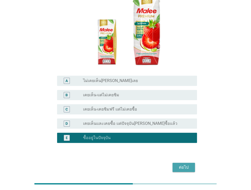
click at [180, 165] on div "ต่อไป" at bounding box center [184, 168] width 14 height 6
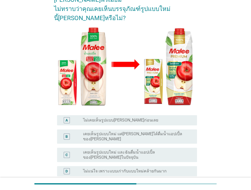
scroll to position [95, 0]
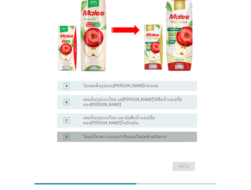
click at [166, 134] on div "radio_button_unchecked ไม่แน่ใจ เพราะแบบเก่ากับแบบใหม่คล้ายกันมาก" at bounding box center [136, 136] width 106 height 5
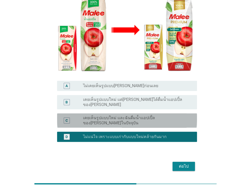
click at [163, 116] on label "เคยเห็นรูปแบบใหม่ และฉันดื่มน้ำแอปเปิ้ลของ[PERSON_NAME]ในปัจจุบัน" at bounding box center [136, 121] width 106 height 10
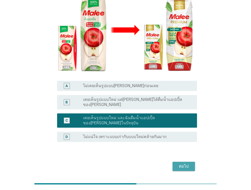
click at [182, 164] on div "ต่อไป" at bounding box center [184, 167] width 14 height 6
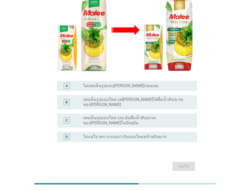
click at [127, 116] on label "เคยเห็นรูปแบบใหม่ และฉันดื่มน้ำสับปะรดของ[PERSON_NAME]ในปัจจุบัน" at bounding box center [136, 121] width 106 height 10
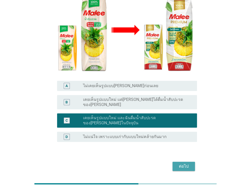
click at [178, 164] on div "ต่อไป" at bounding box center [184, 167] width 14 height 6
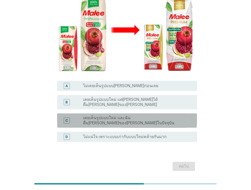
click at [161, 114] on div "C radio_button_unchecked เคยเห็นรูปแบบใหม่ และฉันดื่ม[PERSON_NAME]ของ[PERSON_NA…" at bounding box center [127, 121] width 140 height 14
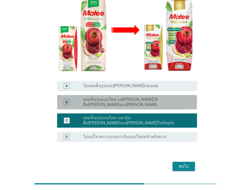
click at [170, 95] on div "B radio_button_unchecked เคยเห็นรูปแบบใหม่ แต่[PERSON_NAME]ได้ดื่ม[PERSON_NAME]…" at bounding box center [127, 102] width 140 height 14
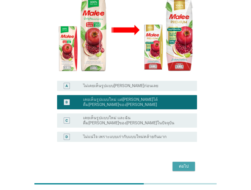
click at [180, 164] on div "ต่อไป" at bounding box center [184, 167] width 14 height 6
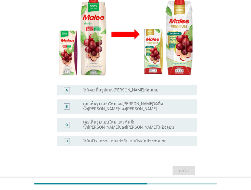
scroll to position [92, 0]
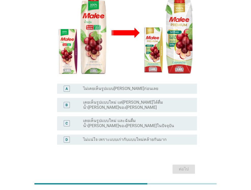
click at [149, 96] on div "B radio_button_unchecked เคยเห็นรูปแบบใหม่ แต่[PERSON_NAME]ได้ดื่มน้ำ[PERSON_NA…" at bounding box center [125, 105] width 143 height 18
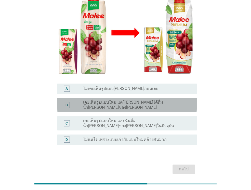
click at [146, 100] on label "เคยเห็นรูปแบบใหม่ แต่[PERSON_NAME]ได้ดื่มน้ำ[PERSON_NAME]ของ[PERSON_NAME]" at bounding box center [136, 105] width 106 height 10
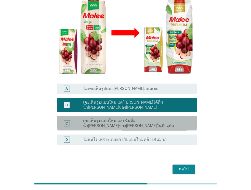
click at [149, 118] on label "เคยเห็นรูปแบบใหม่ และฉันดื่มน้ำ[PERSON_NAME]ของ[PERSON_NAME]ในปัจจุบัน" at bounding box center [136, 123] width 106 height 10
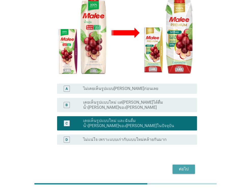
click at [190, 166] on div "ต่อไป" at bounding box center [184, 169] width 14 height 6
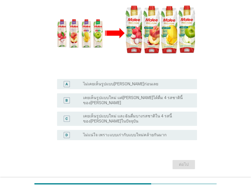
scroll to position [99, 0]
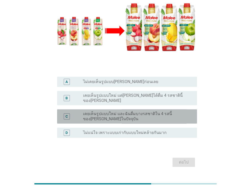
click at [171, 111] on label "เคยเห็นรูปแบบใหม่ และฉันดื่มบางรสชาติใน 4 รสนี้ของ[PERSON_NAME]ในปัจจุบัน" at bounding box center [136, 116] width 106 height 10
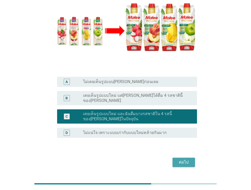
click at [185, 159] on div "ต่อไป" at bounding box center [184, 162] width 14 height 6
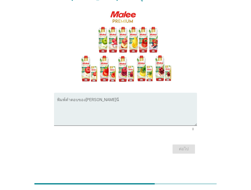
scroll to position [0, 0]
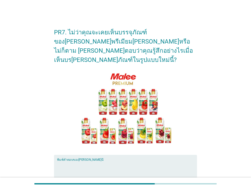
click at [134, 161] on textarea "พิมพ์คำตอบของคุณ ที่นี่" at bounding box center [127, 174] width 140 height 27
type textarea "o"
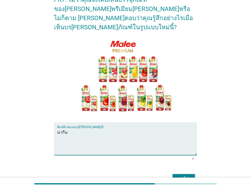
scroll to position [44, 0]
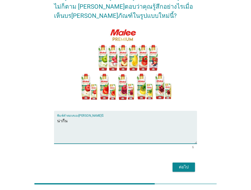
type textarea "น่ากืน"
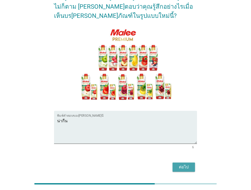
click at [186, 164] on div "ต่อไป" at bounding box center [184, 167] width 14 height 6
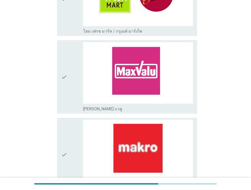
scroll to position [296, 0]
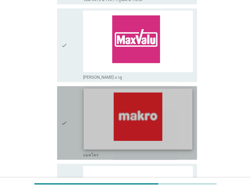
click at [174, 126] on img at bounding box center [138, 119] width 109 height 61
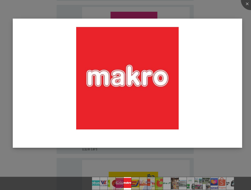
click at [57, 112] on img at bounding box center [128, 83] width 230 height 129
click at [33, 165] on div at bounding box center [125, 95] width 251 height 190
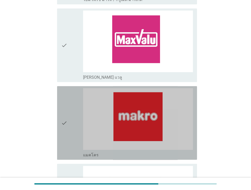
click at [74, 127] on div "check" at bounding box center [72, 123] width 22 height 70
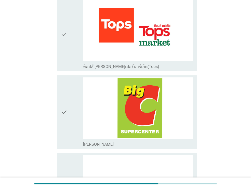
scroll to position [633, 0]
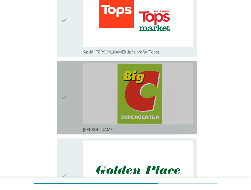
click at [73, 107] on div "check" at bounding box center [72, 98] width 22 height 70
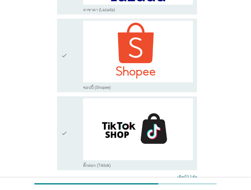
scroll to position [1362, 0]
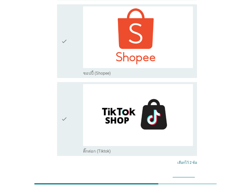
click at [184, 179] on div "ต่อไป" at bounding box center [184, 182] width 14 height 6
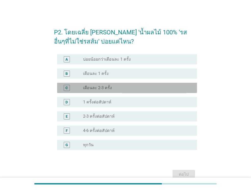
click at [109, 89] on label "เดือนละ 2-3 ครั้ง" at bounding box center [97, 87] width 29 height 5
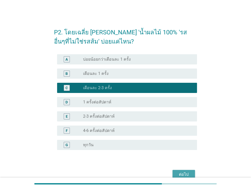
click at [182, 177] on div "ต่อไป" at bounding box center [184, 175] width 14 height 6
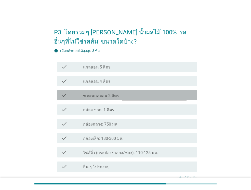
click at [117, 98] on div "check_box_outline_blank ขวด-แกลลอน 2 ลิตร" at bounding box center [138, 95] width 110 height 6
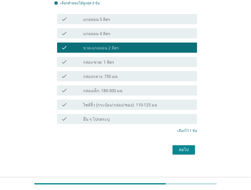
scroll to position [48, 0]
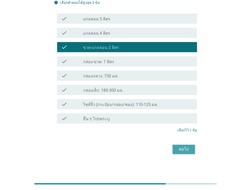
click at [179, 145] on button "ต่อไป" at bounding box center [184, 149] width 22 height 9
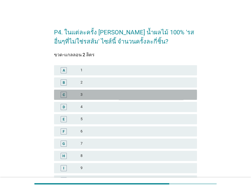
click at [118, 90] on div "C 3" at bounding box center [125, 95] width 143 height 10
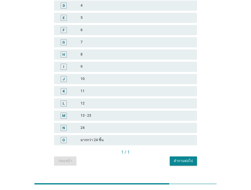
scroll to position [91, 0]
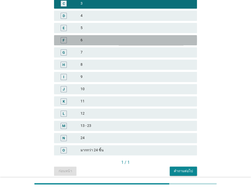
click at [150, 41] on div "6" at bounding box center [137, 40] width 113 height 6
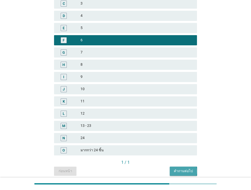
click at [185, 167] on button "คำถามต่อไป" at bounding box center [183, 171] width 27 height 9
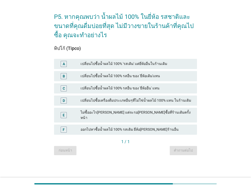
scroll to position [0, 0]
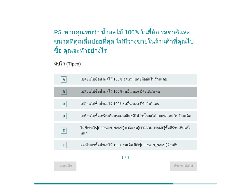
click at [146, 93] on div "เปลี่ยนไปซื้อน้ำผลไม้ 100% รสอื่น ของ 'ยี่ห้อเดิม'แทน" at bounding box center [137, 92] width 113 height 6
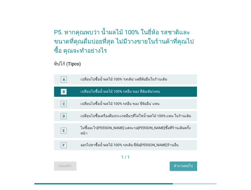
click at [188, 165] on div "คำถามต่อไป" at bounding box center [183, 166] width 19 height 5
